Goal: Information Seeking & Learning: Learn about a topic

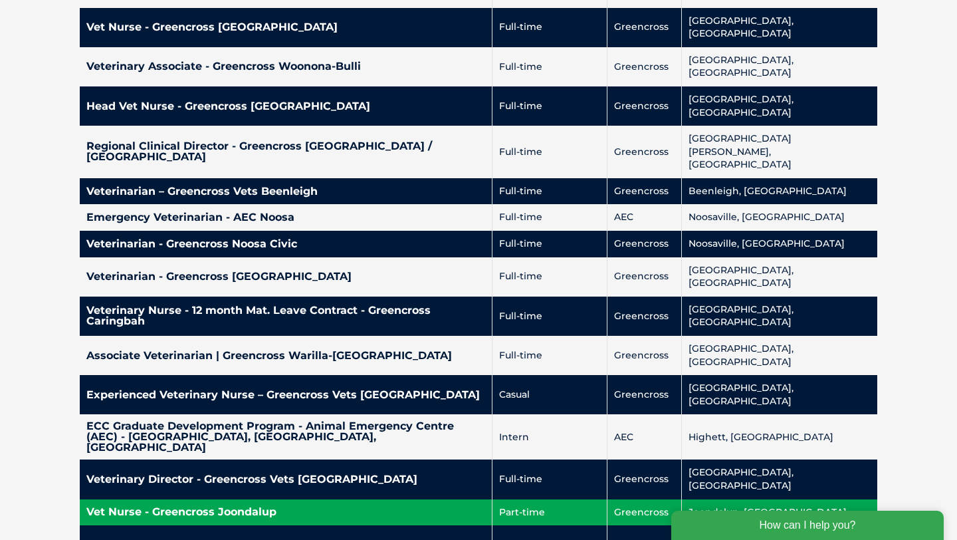
scroll to position [3265, 0]
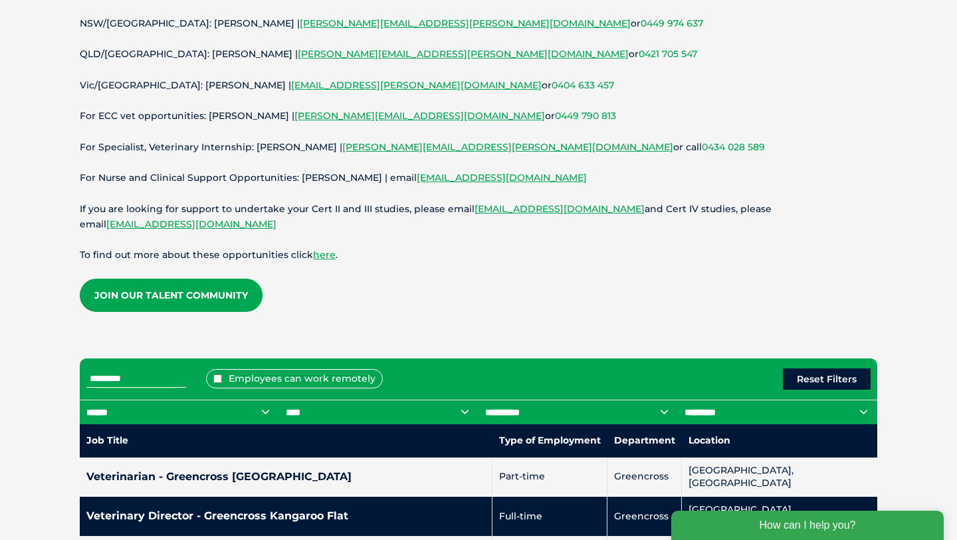
scroll to position [272, 0]
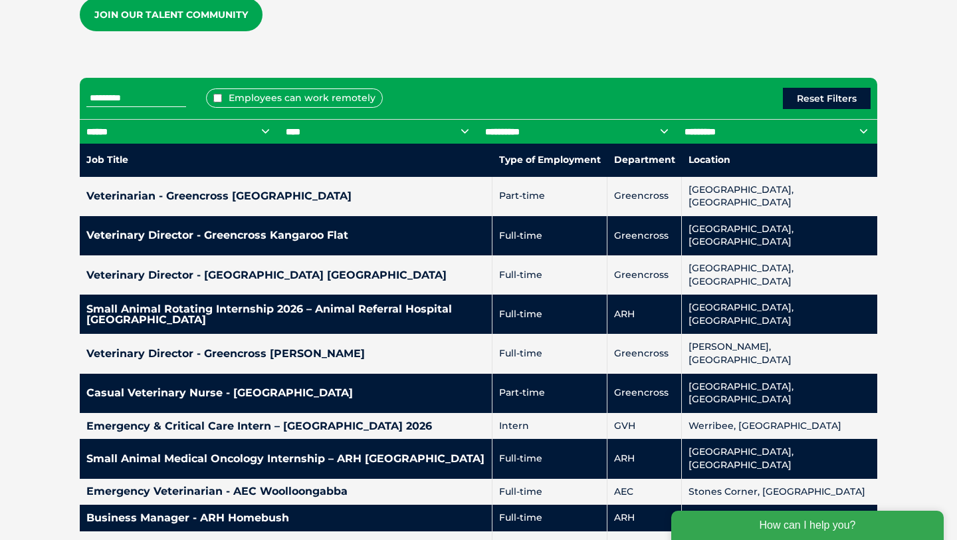
scroll to position [556, 0]
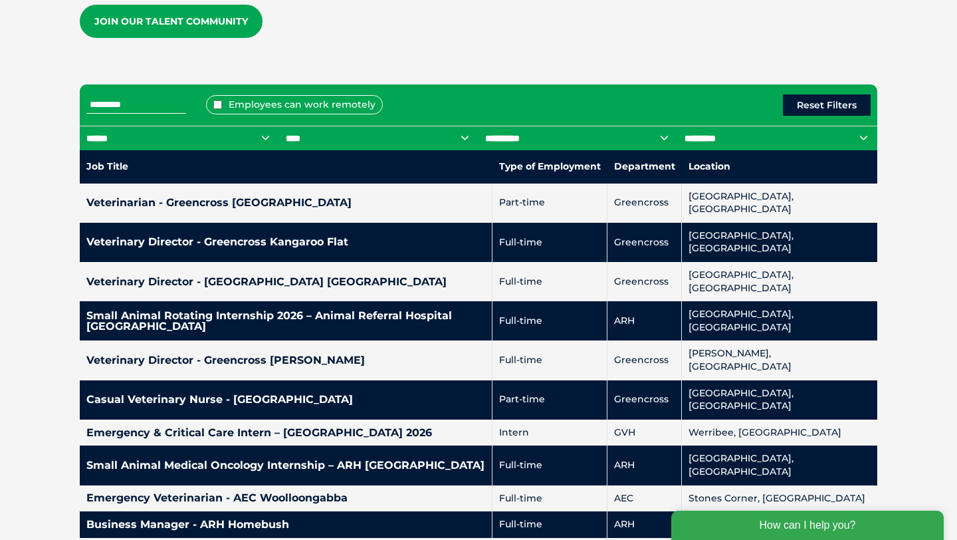
click at [179, 99] on input "text" at bounding box center [136, 104] width 100 height 17
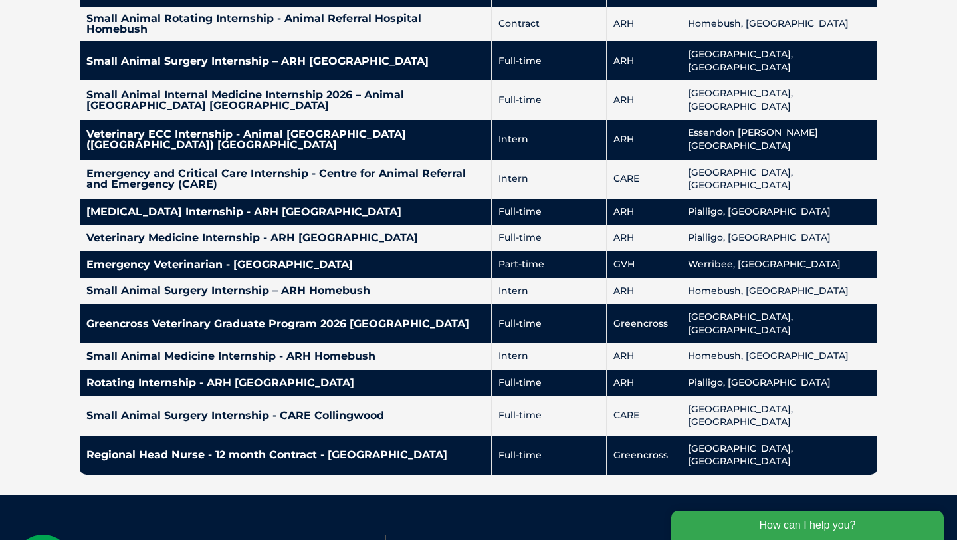
scroll to position [818, 0]
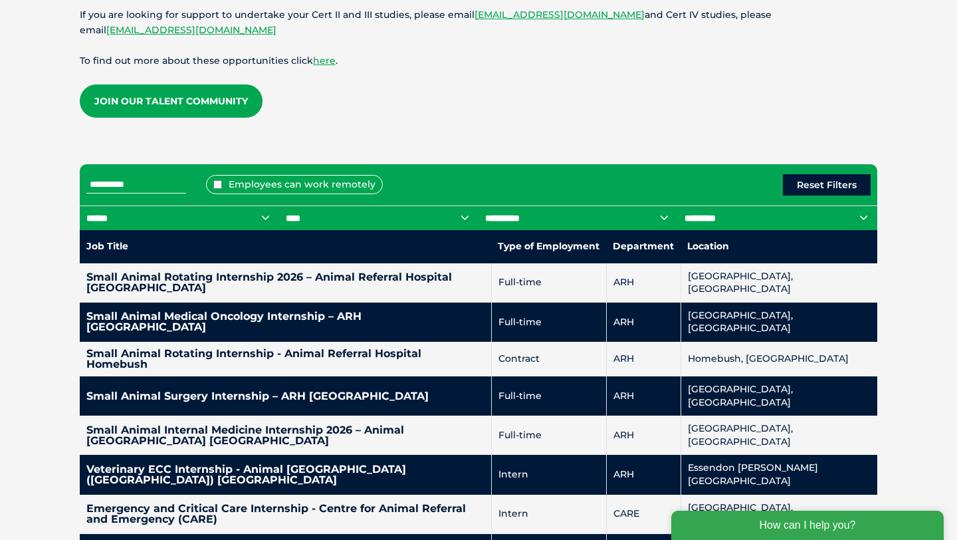
scroll to position [475, 0]
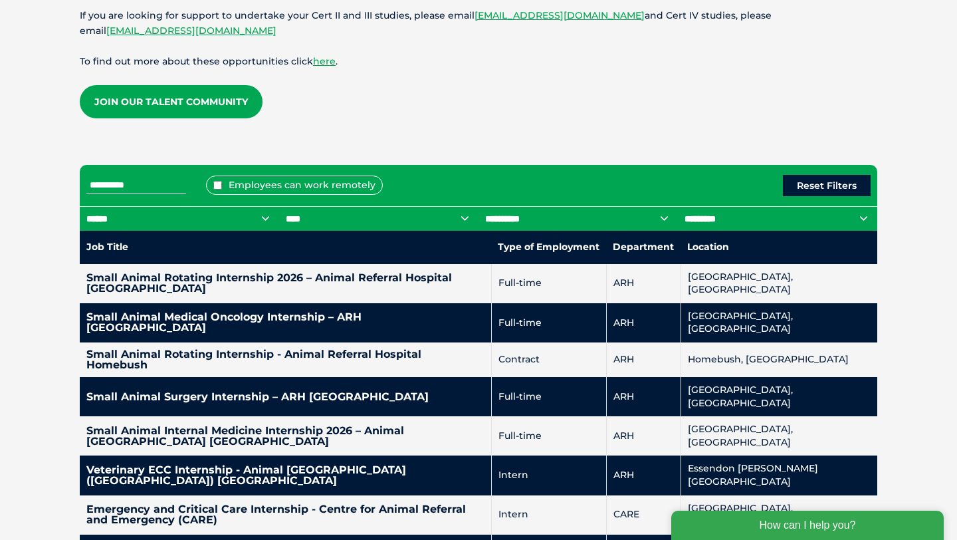
click at [331, 109] on div "Explore available positions We are always looking for new vet and nursing talen…" at bounding box center [478, 260] width 824 height 1122
click at [434, 106] on div "Explore available positions We are always looking for new vet and nursing talen…" at bounding box center [478, 260] width 824 height 1122
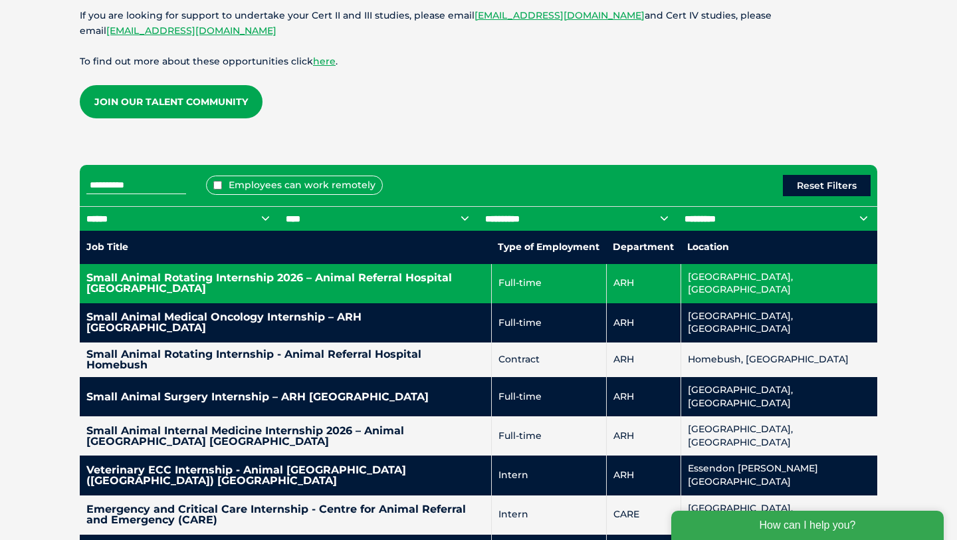
click at [446, 267] on td "Small Animal Rotating Internship 2026 – Animal Referral Hospital [GEOGRAPHIC_DA…" at bounding box center [286, 283] width 412 height 39
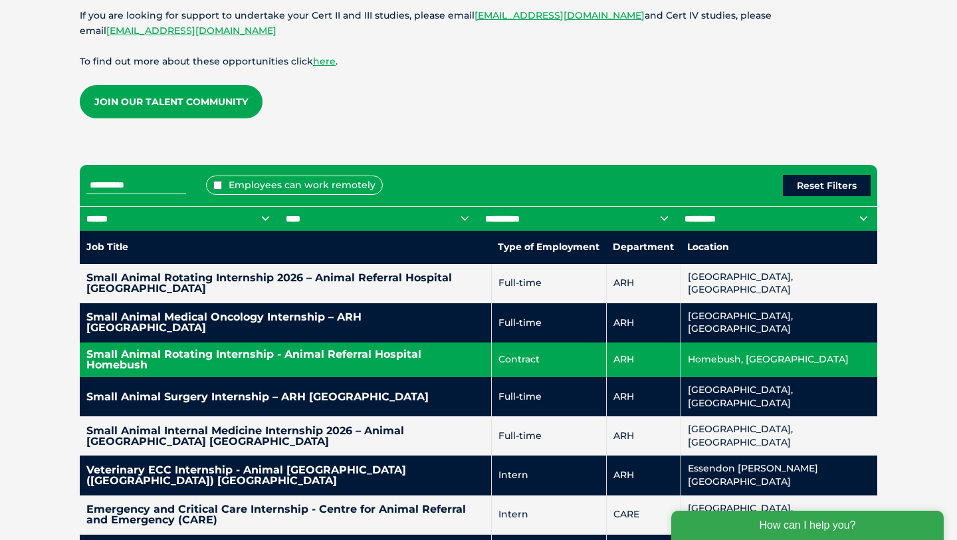
click at [446, 349] on h4 "Small Animal Rotating Internship - Animal Referral Hospital Homebush" at bounding box center [285, 359] width 398 height 21
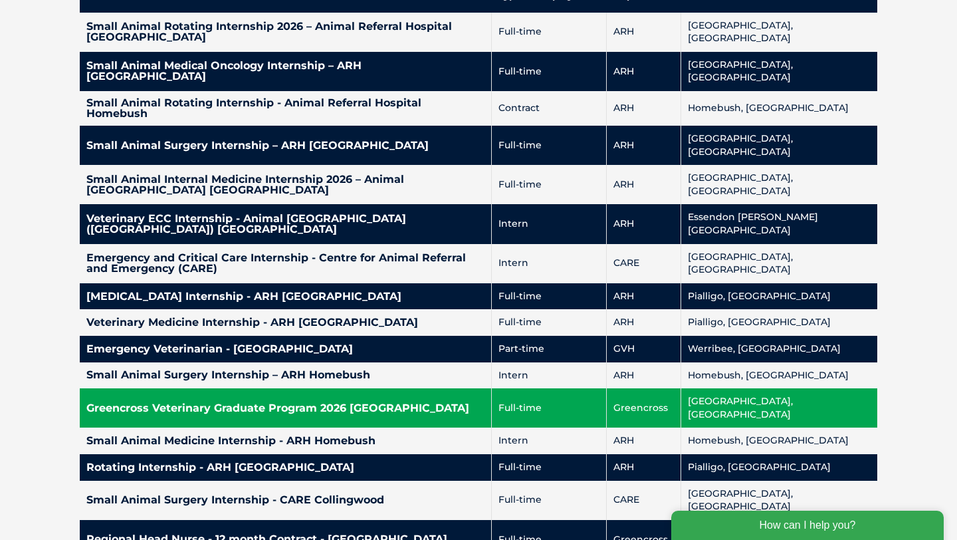
scroll to position [733, 0]
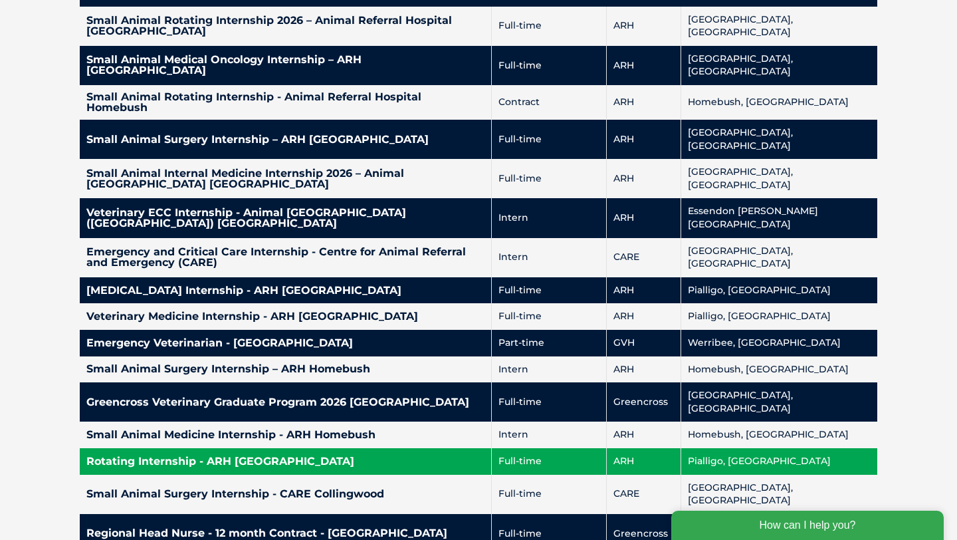
click at [428, 456] on h4 "Rotating Internship - ARH [GEOGRAPHIC_DATA]" at bounding box center [285, 461] width 398 height 11
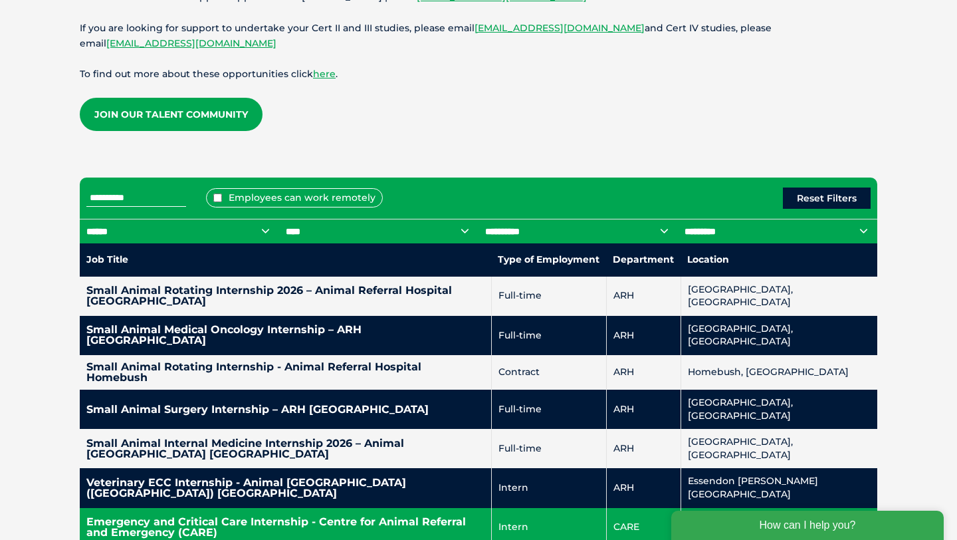
scroll to position [464, 0]
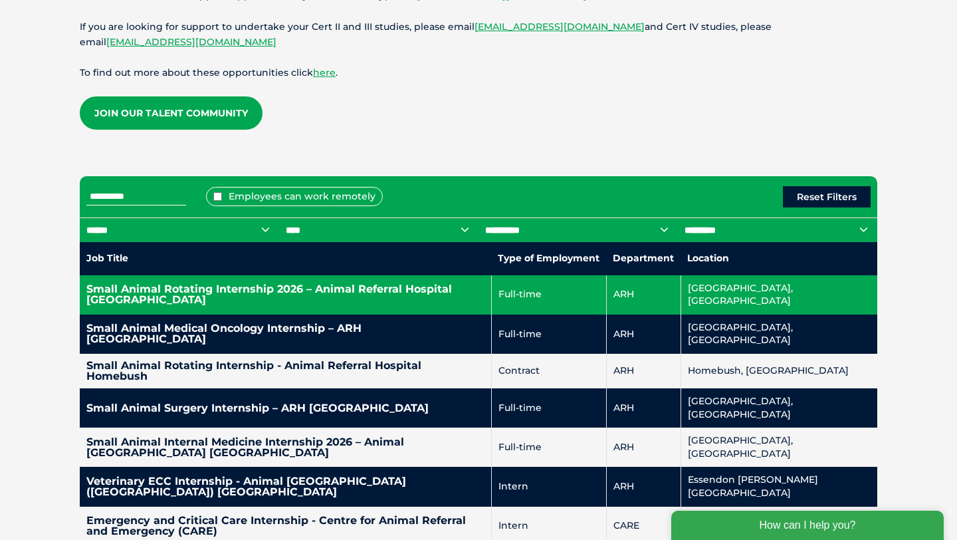
click at [322, 284] on h4 "Small Animal Rotating Internship 2026 – Animal Referral Hospital [GEOGRAPHIC_DA…" at bounding box center [285, 294] width 398 height 21
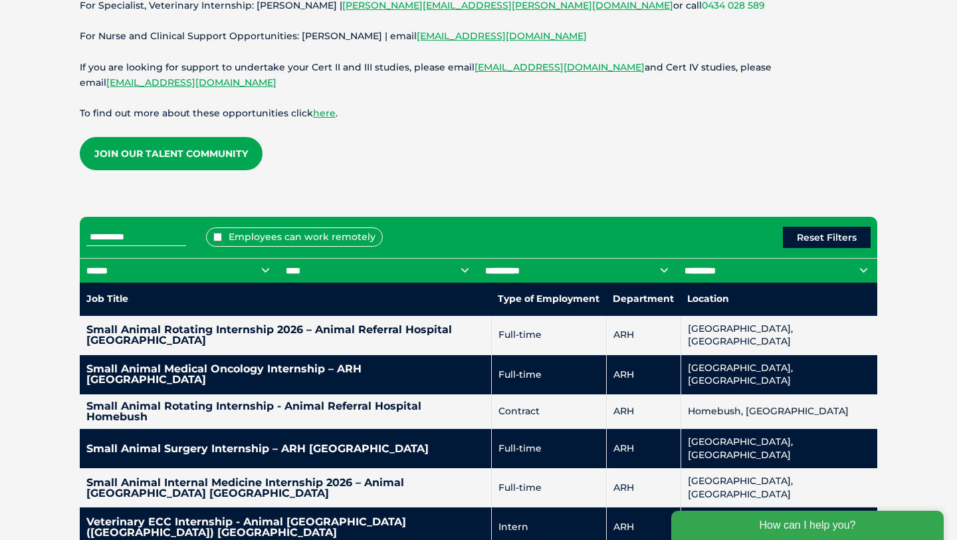
scroll to position [424, 0]
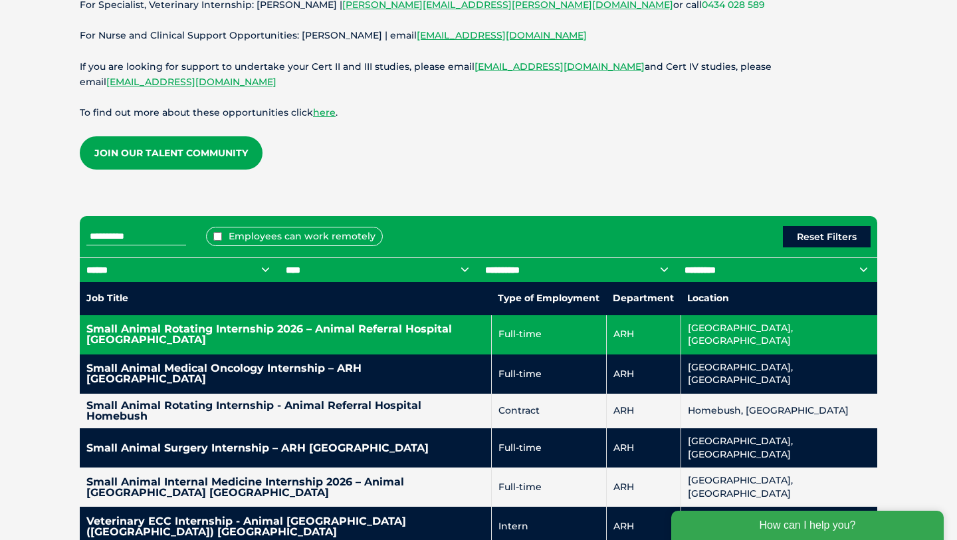
click at [297, 324] on h4 "Small Animal Rotating Internship 2026 – Animal Referral Hospital [GEOGRAPHIC_DA…" at bounding box center [285, 334] width 398 height 21
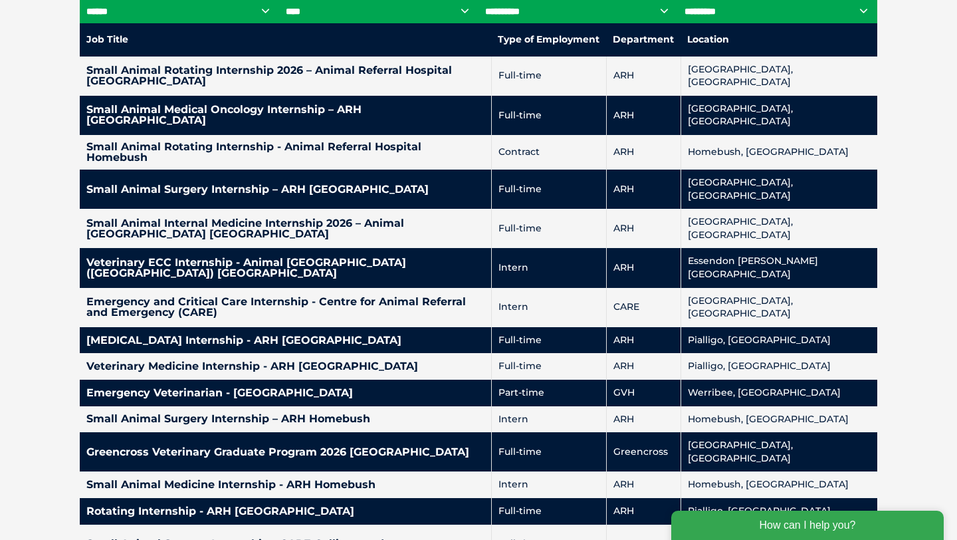
scroll to position [960, 0]
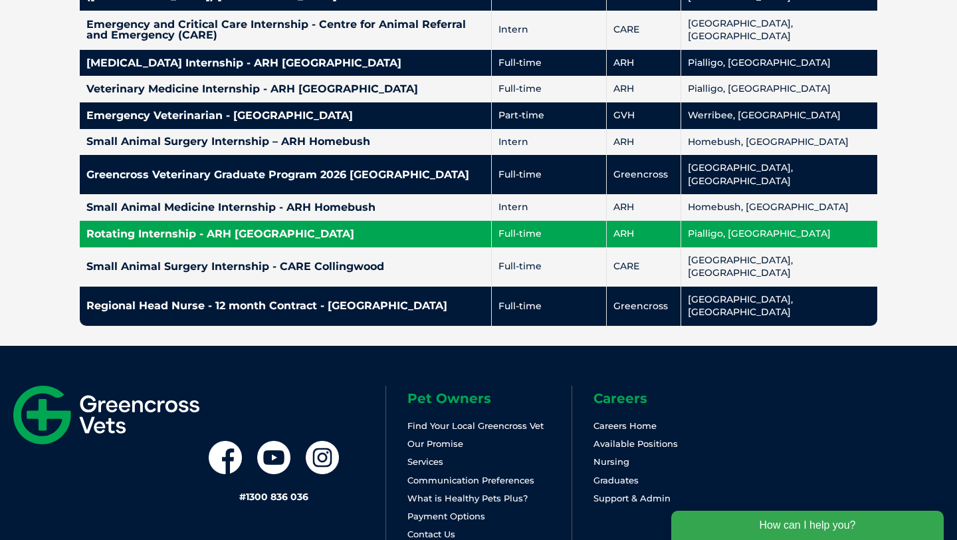
click at [363, 229] on h4 "Rotating Internship - ARH [GEOGRAPHIC_DATA]" at bounding box center [285, 234] width 398 height 11
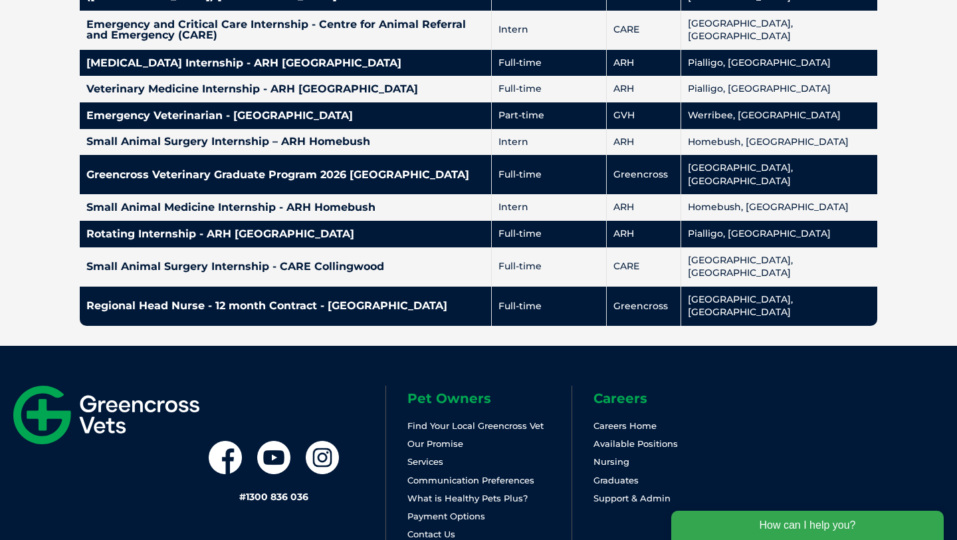
click at [292, 346] on div "# 1300 836 036 Pet Owners Find Your Local Greencross Vet Our Promise Services C…" at bounding box center [478, 476] width 957 height 261
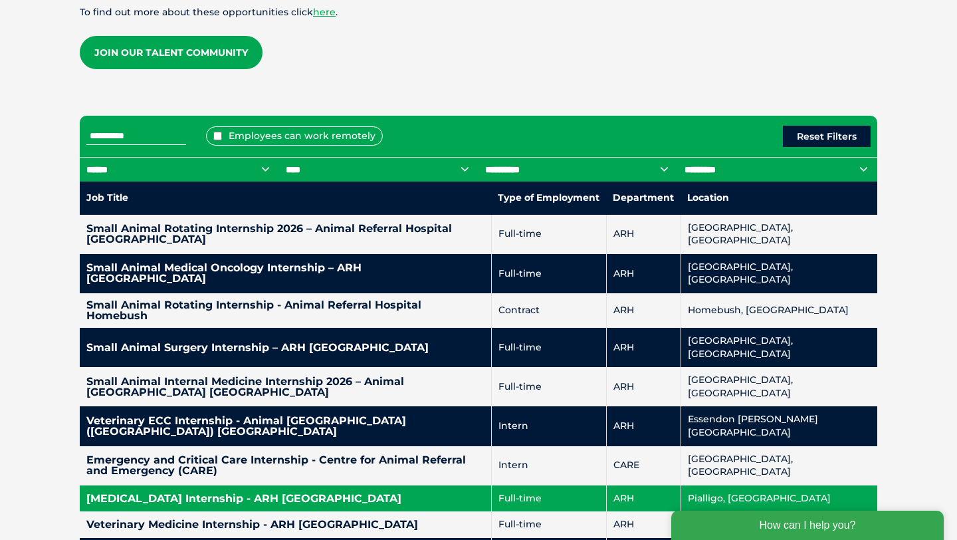
scroll to position [486, 0]
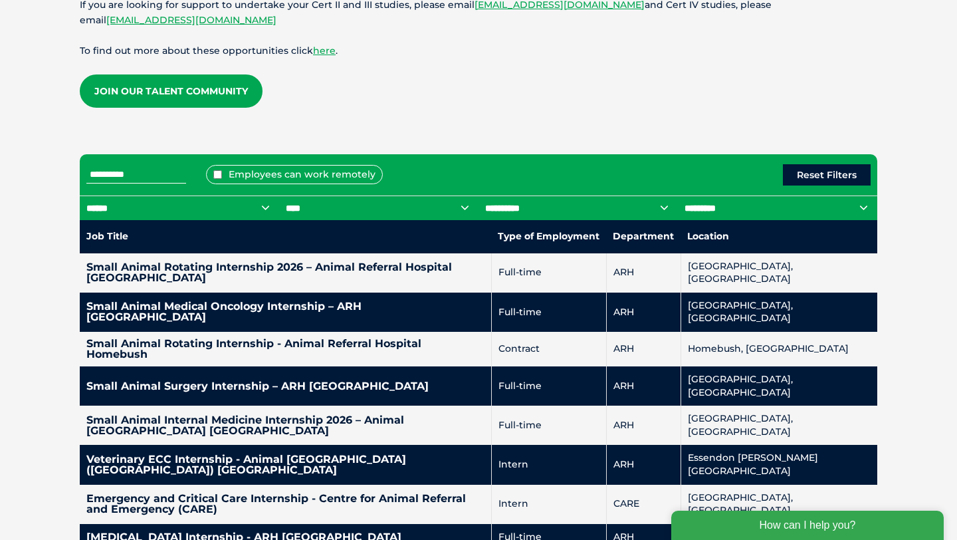
click at [164, 159] on div "**********" at bounding box center [479, 174] width 798 height 41
click at [168, 178] on input "**********" at bounding box center [136, 174] width 100 height 17
drag, startPoint x: 142, startPoint y: 174, endPoint x: 86, endPoint y: 174, distance: 55.9
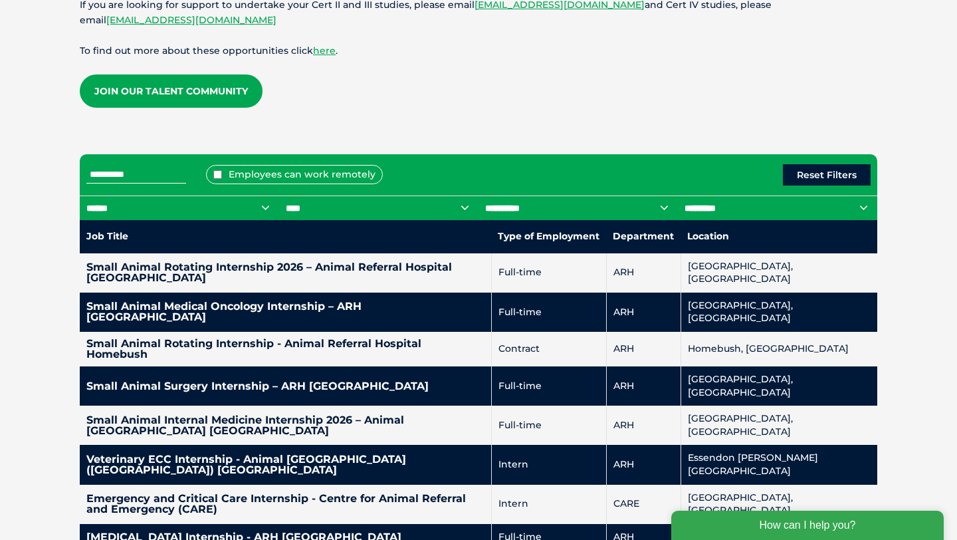
click at [86, 174] on input "**********" at bounding box center [136, 174] width 100 height 17
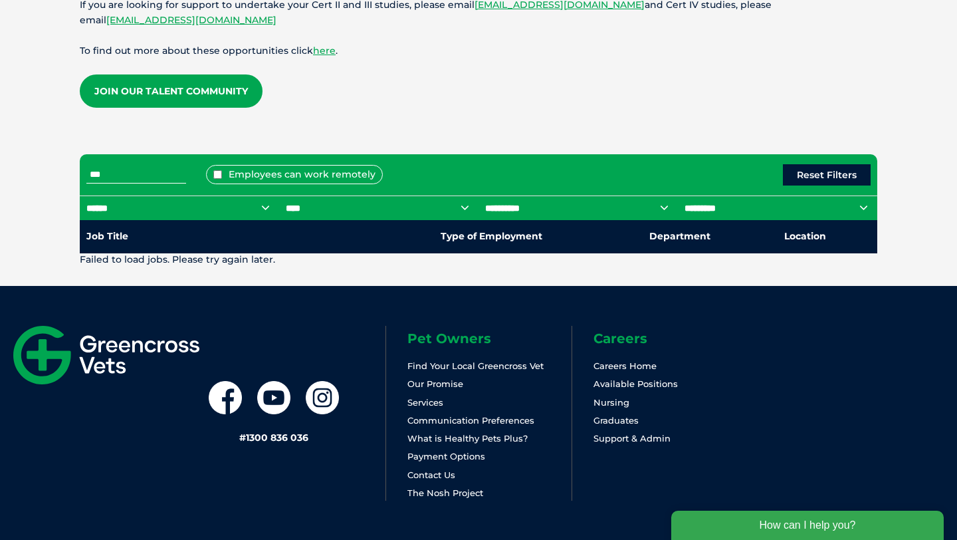
type input "***"
